Goal: Task Accomplishment & Management: Use online tool/utility

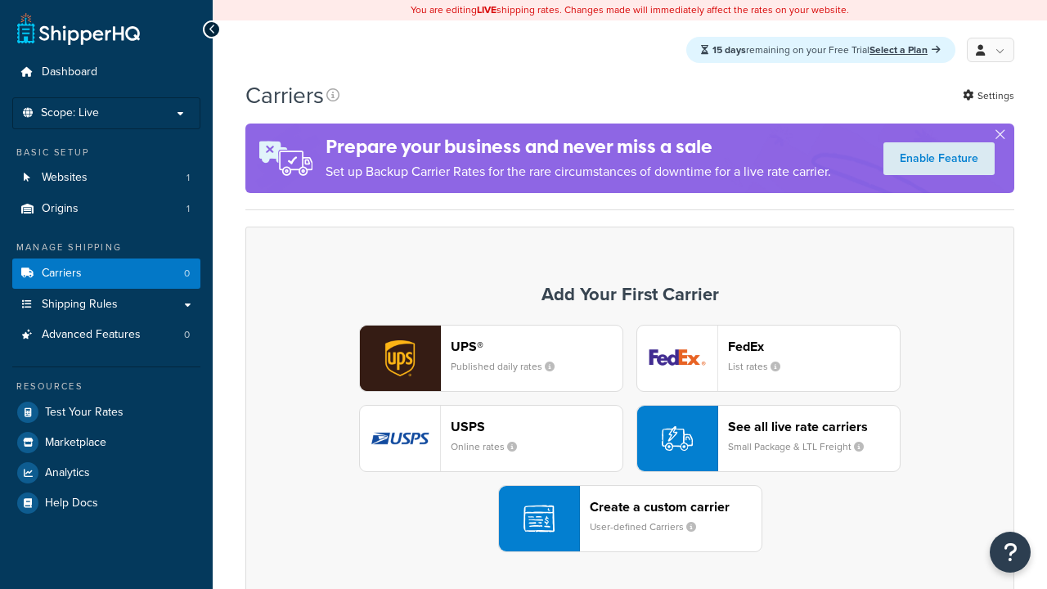
click at [630, 519] on div "Create a custom carrier User-defined Carriers" at bounding box center [675, 518] width 172 height 39
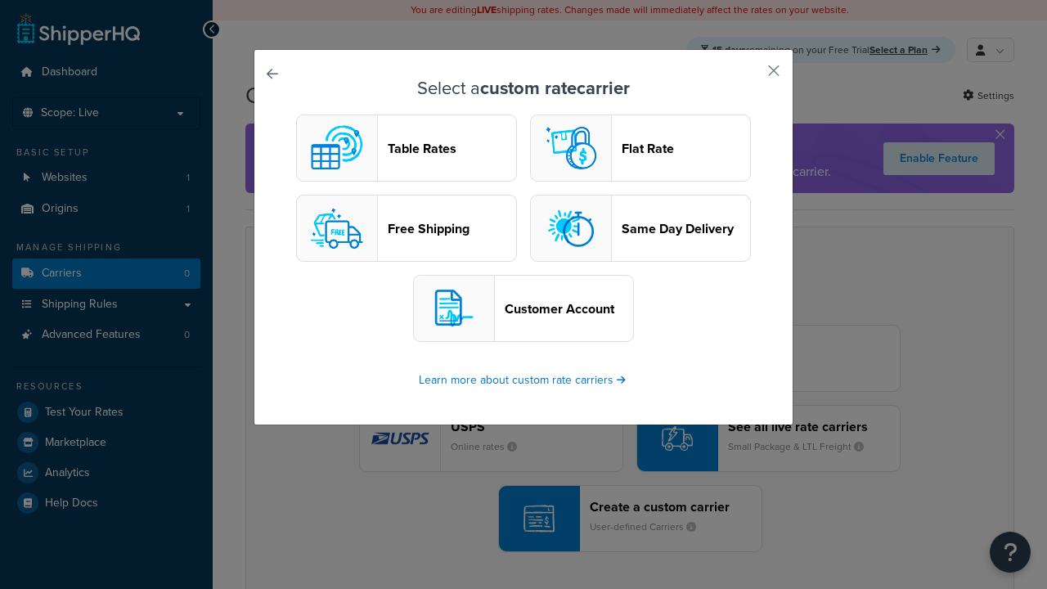
click at [406, 149] on header "Table Rates" at bounding box center [452, 149] width 128 height 16
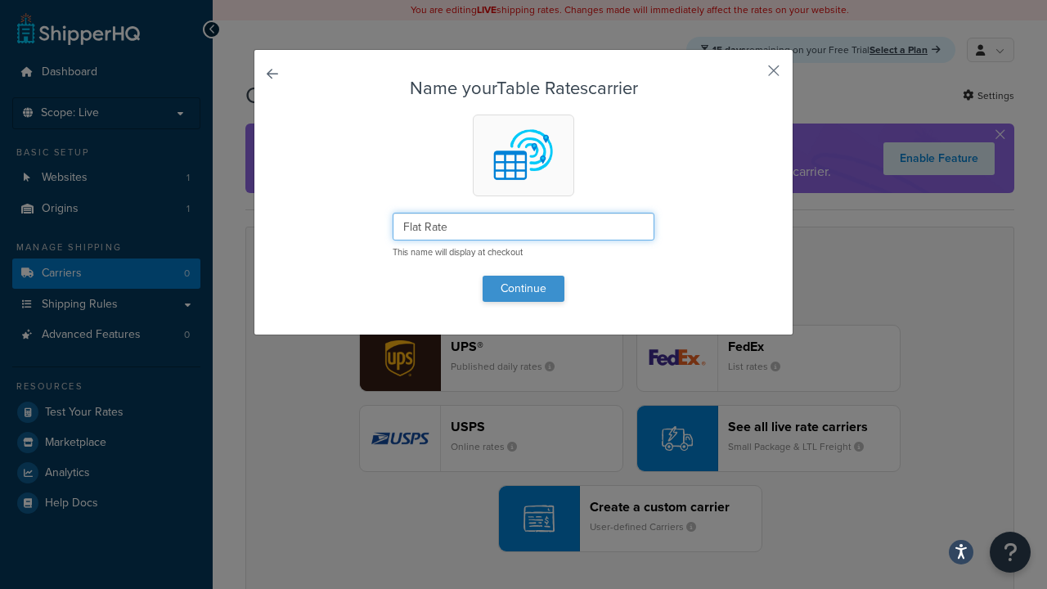
type input "Flat Rate"
click at [523, 288] on button "Continue" at bounding box center [523, 289] width 82 height 26
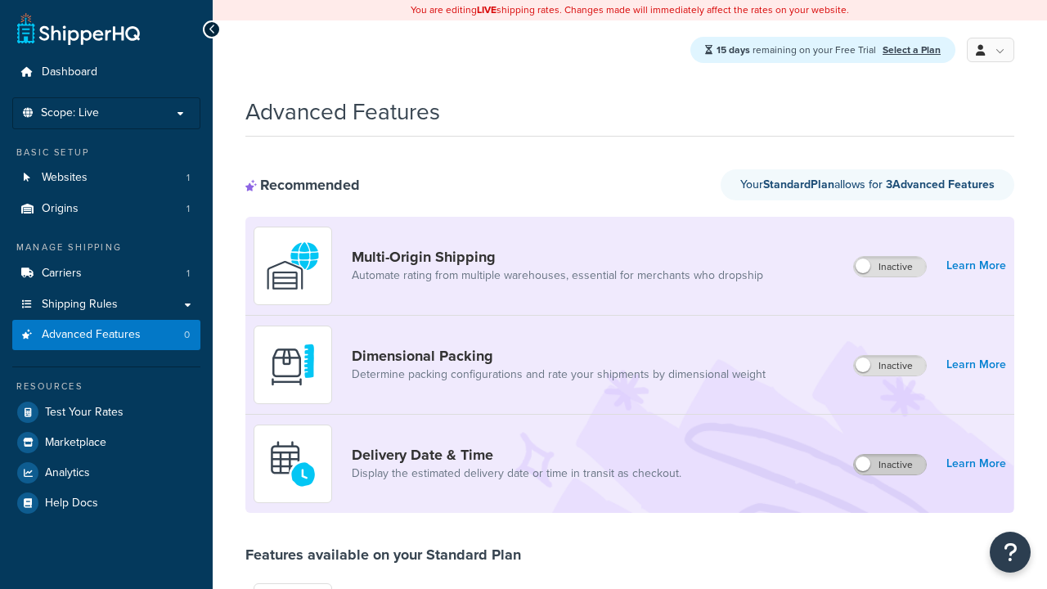
click at [890, 465] on label "Inactive" at bounding box center [890, 465] width 72 height 20
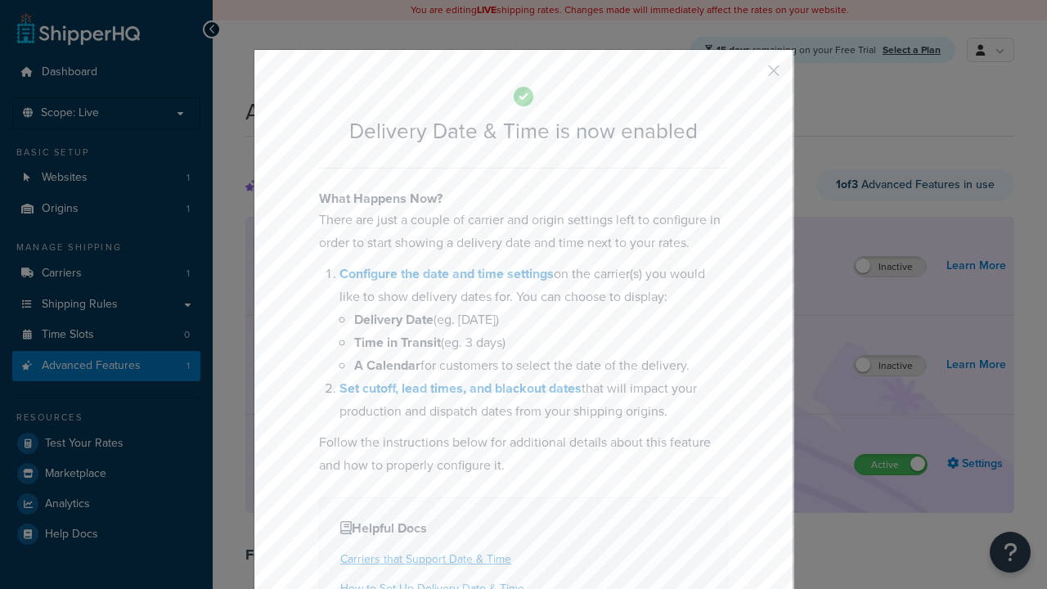
click at [749, 76] on button "button" at bounding box center [749, 76] width 4 height 4
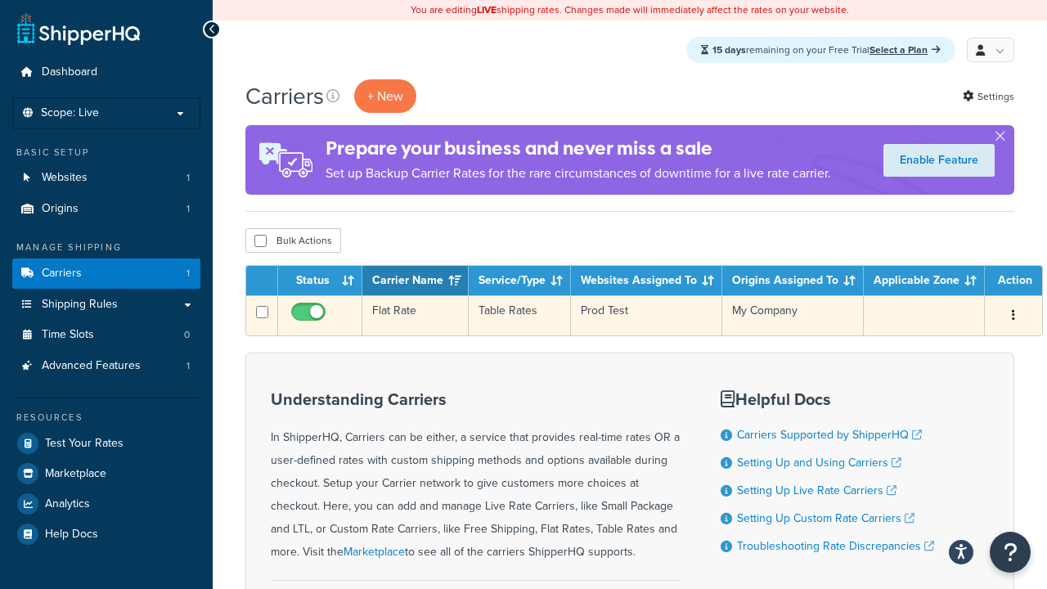
click at [414, 318] on td "Flat Rate" at bounding box center [415, 315] width 106 height 40
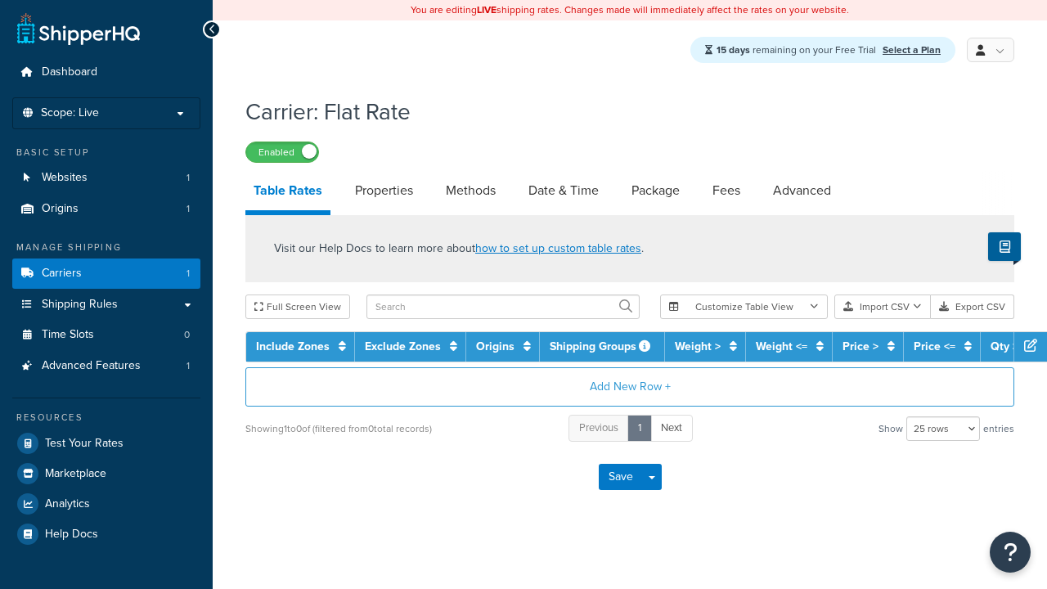
select select "25"
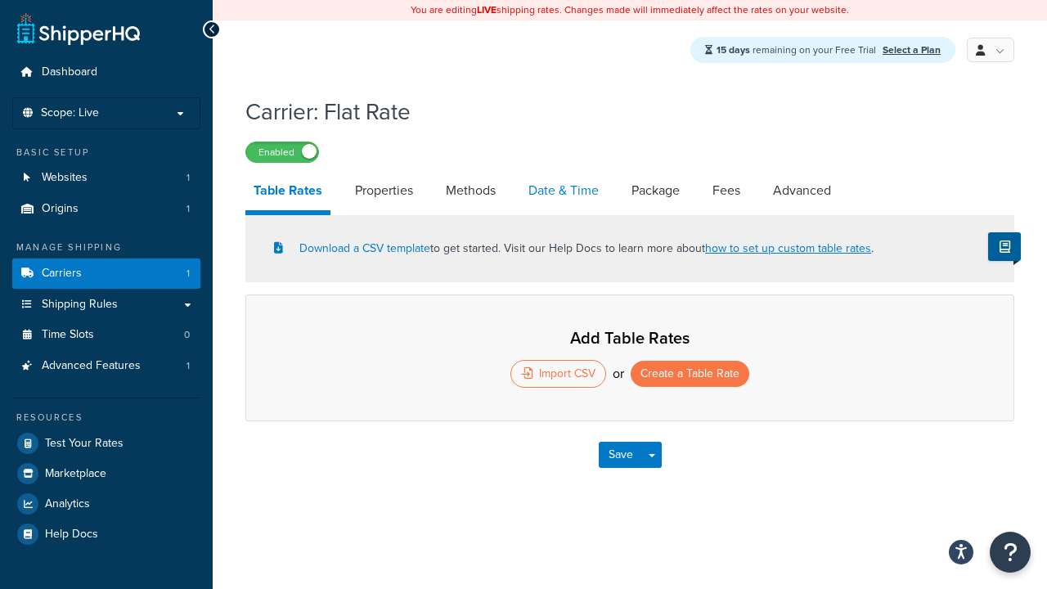
click at [555, 190] on link "Date & Time" at bounding box center [563, 190] width 87 height 39
